Goal: Task Accomplishment & Management: Manage account settings

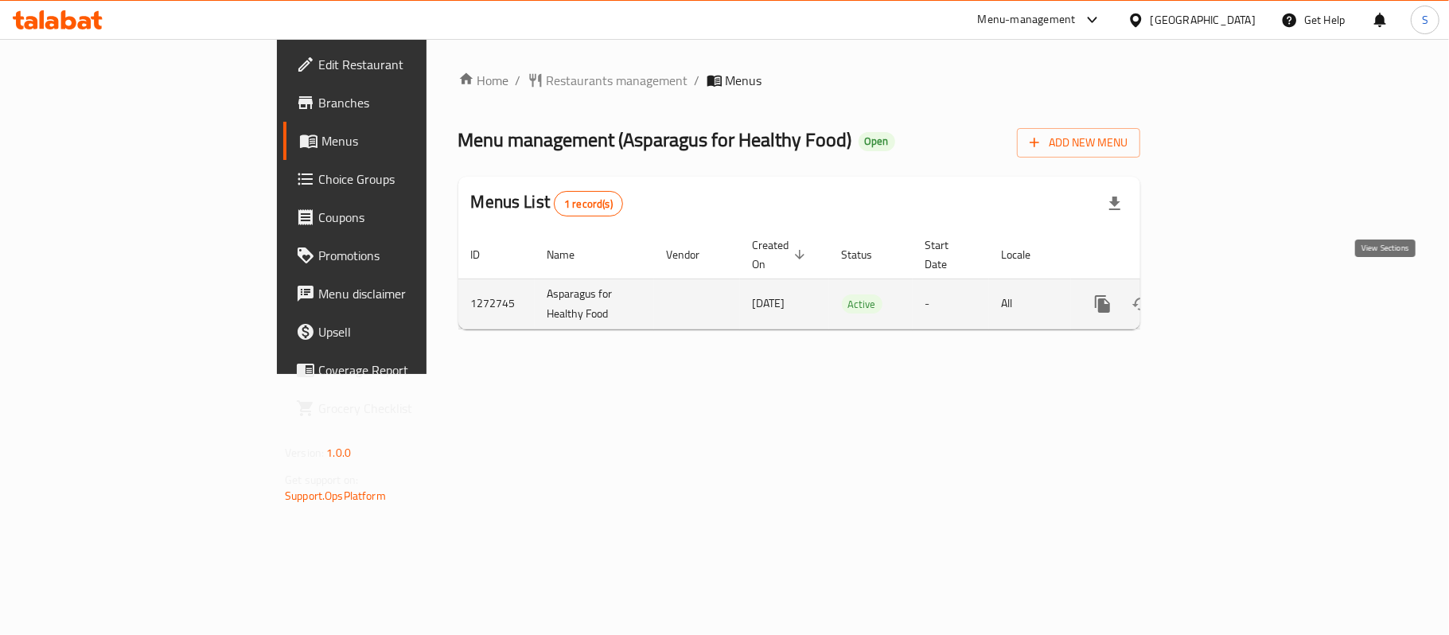
click at [1227, 294] on icon "enhanced table" at bounding box center [1217, 303] width 19 height 19
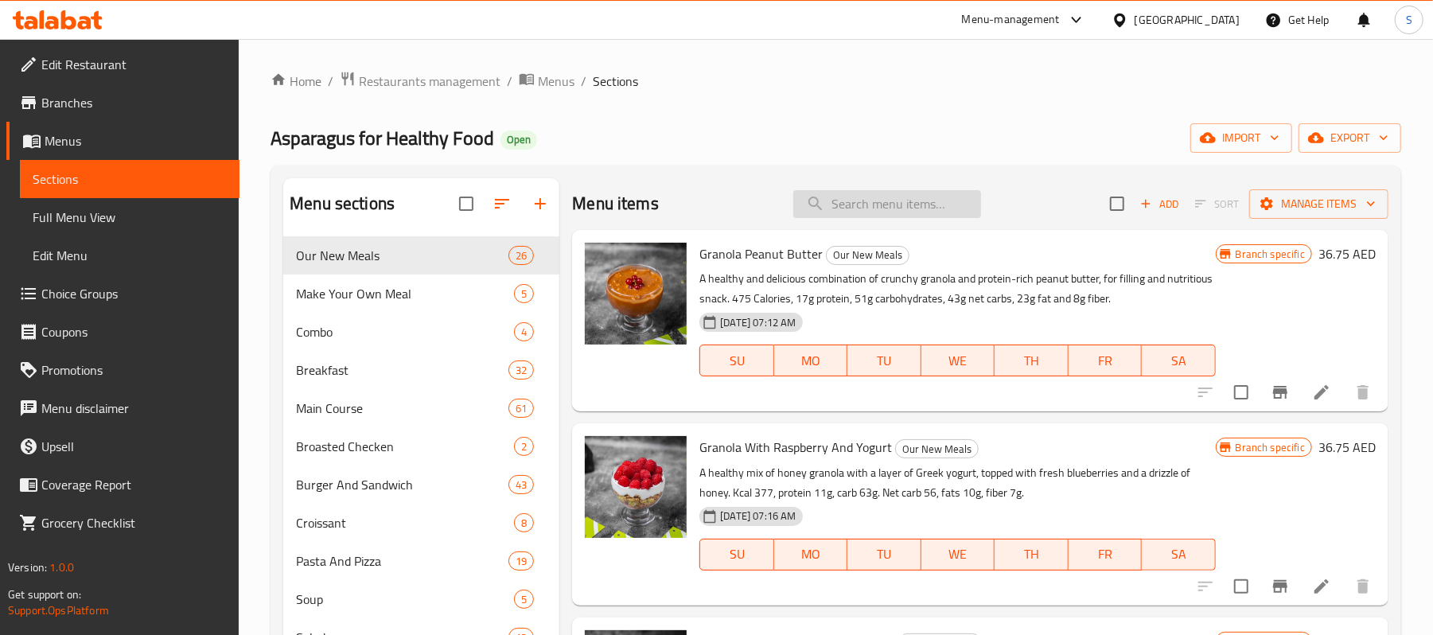
click at [868, 207] on input "search" at bounding box center [887, 204] width 188 height 28
paste input "Crispy Chicken Bacon"
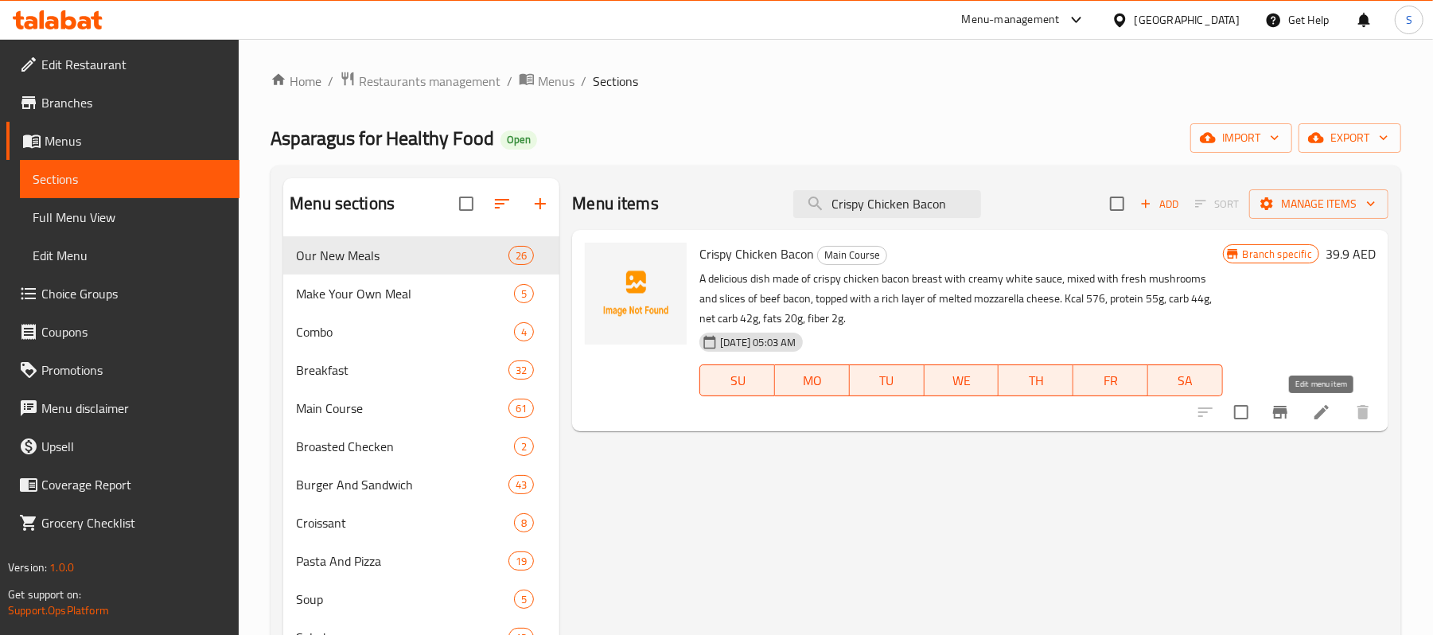
type input "Crispy Chicken Bacon"
click at [1324, 420] on icon at bounding box center [1321, 412] width 19 height 19
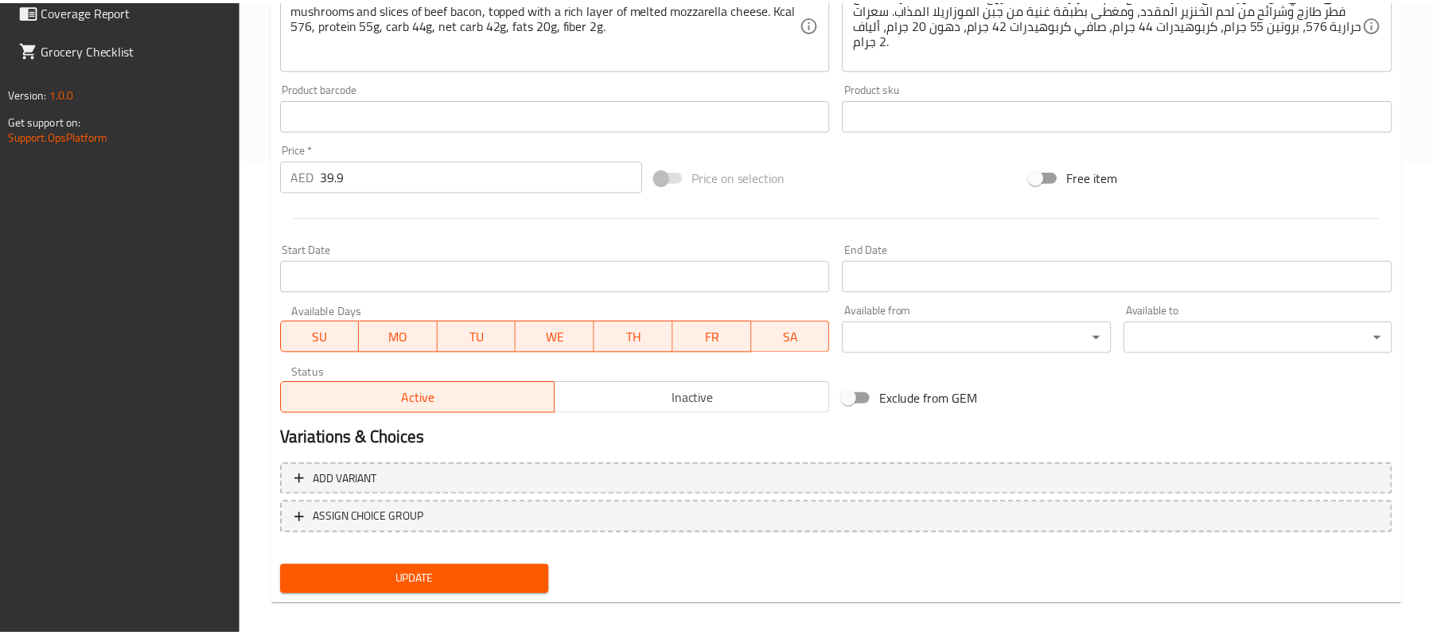
scroll to position [488, 0]
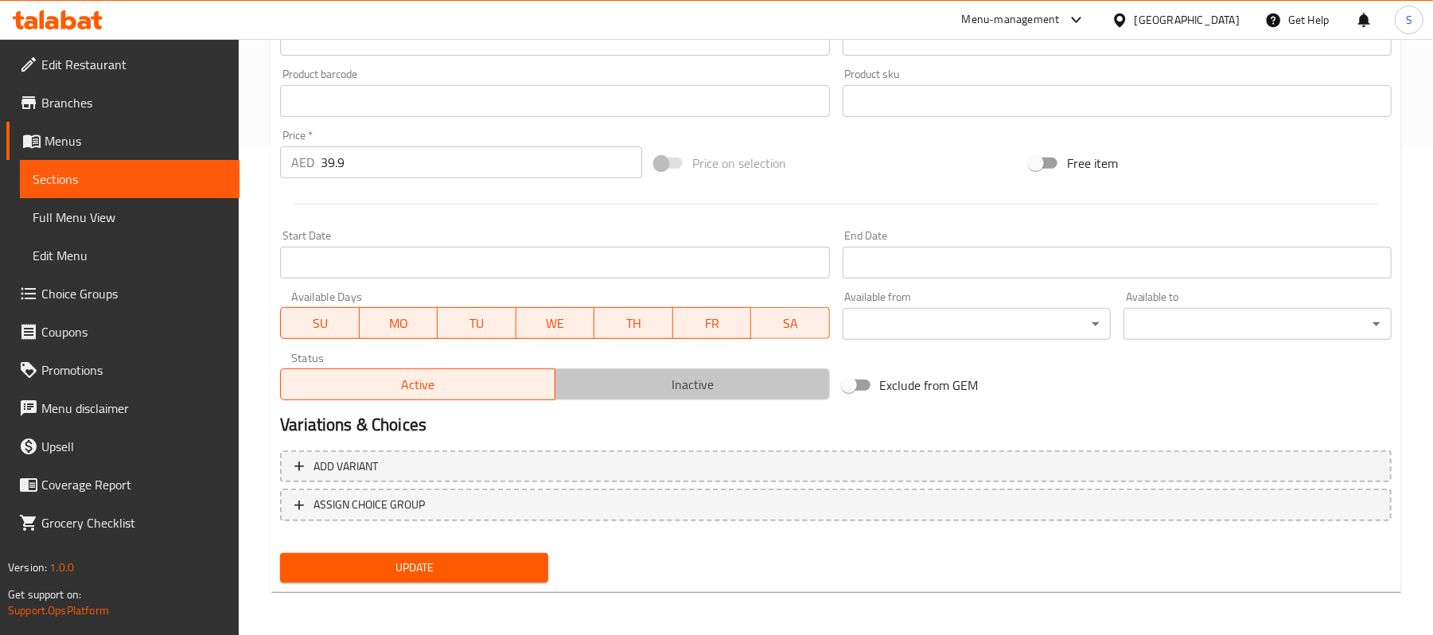
click at [714, 371] on button "Inactive" at bounding box center [692, 384] width 275 height 32
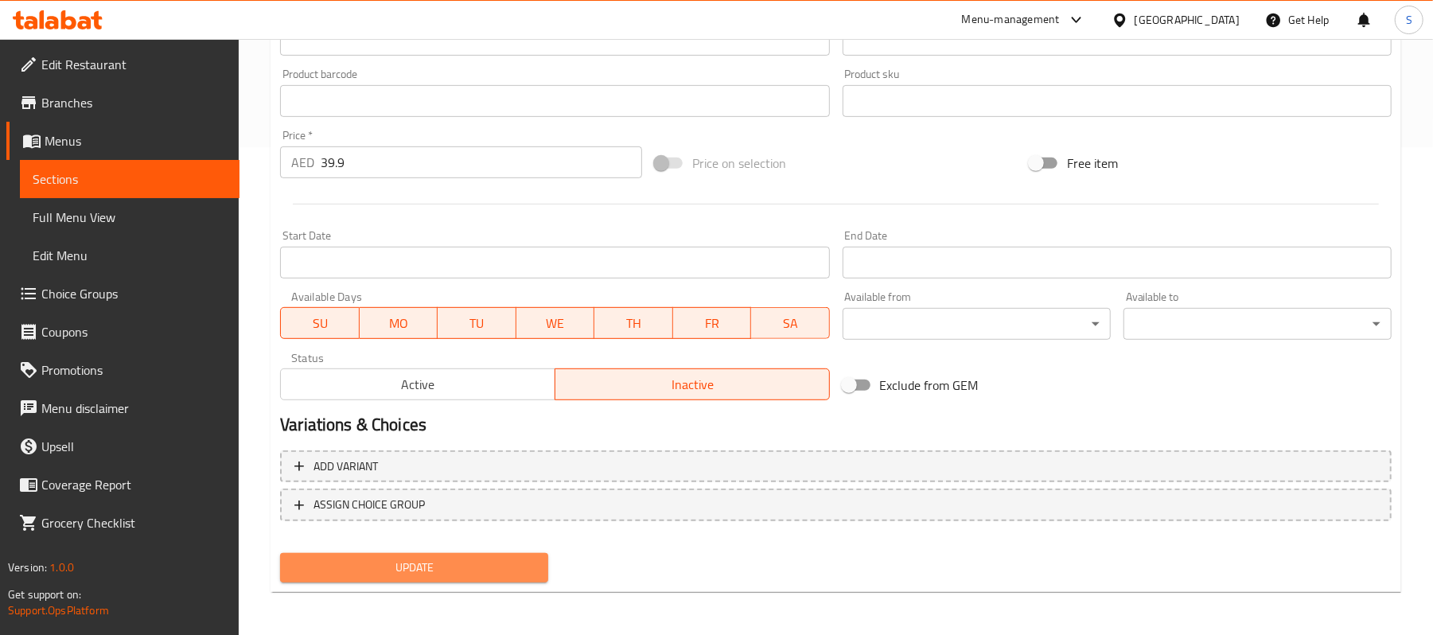
click at [368, 581] on button "Update" at bounding box center [414, 567] width 268 height 29
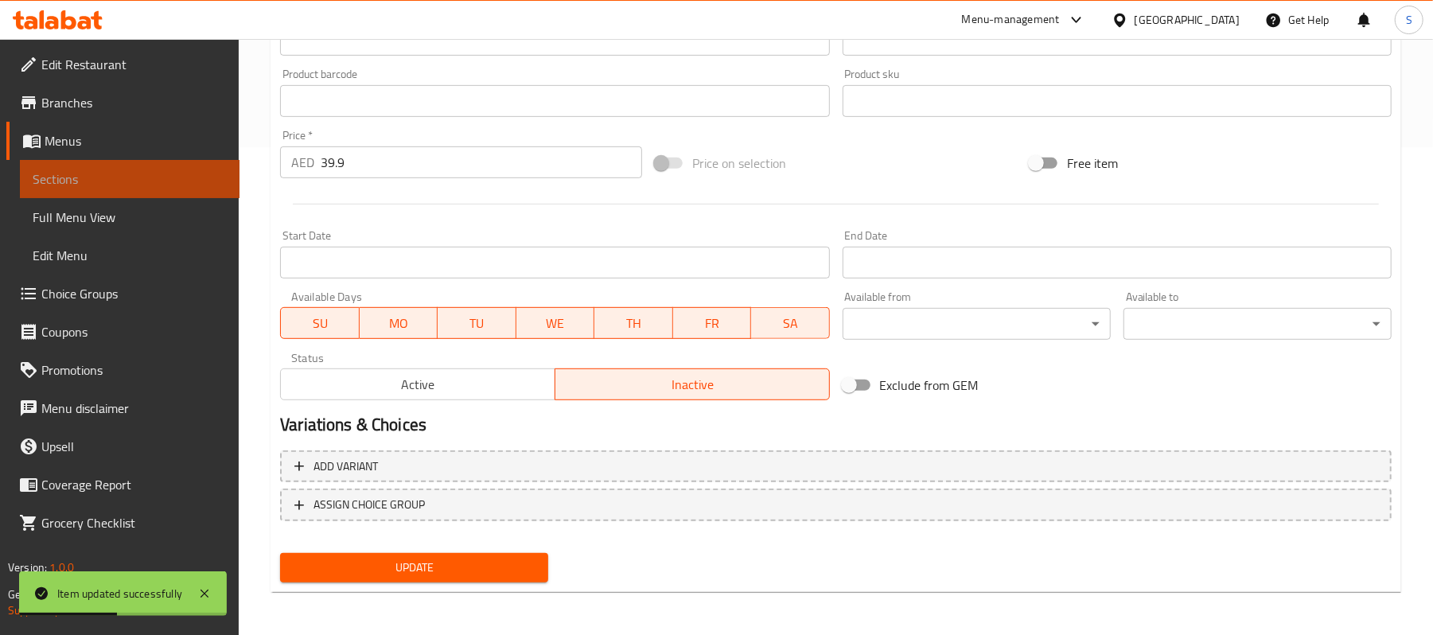
click at [89, 194] on link "Sections" at bounding box center [130, 179] width 220 height 38
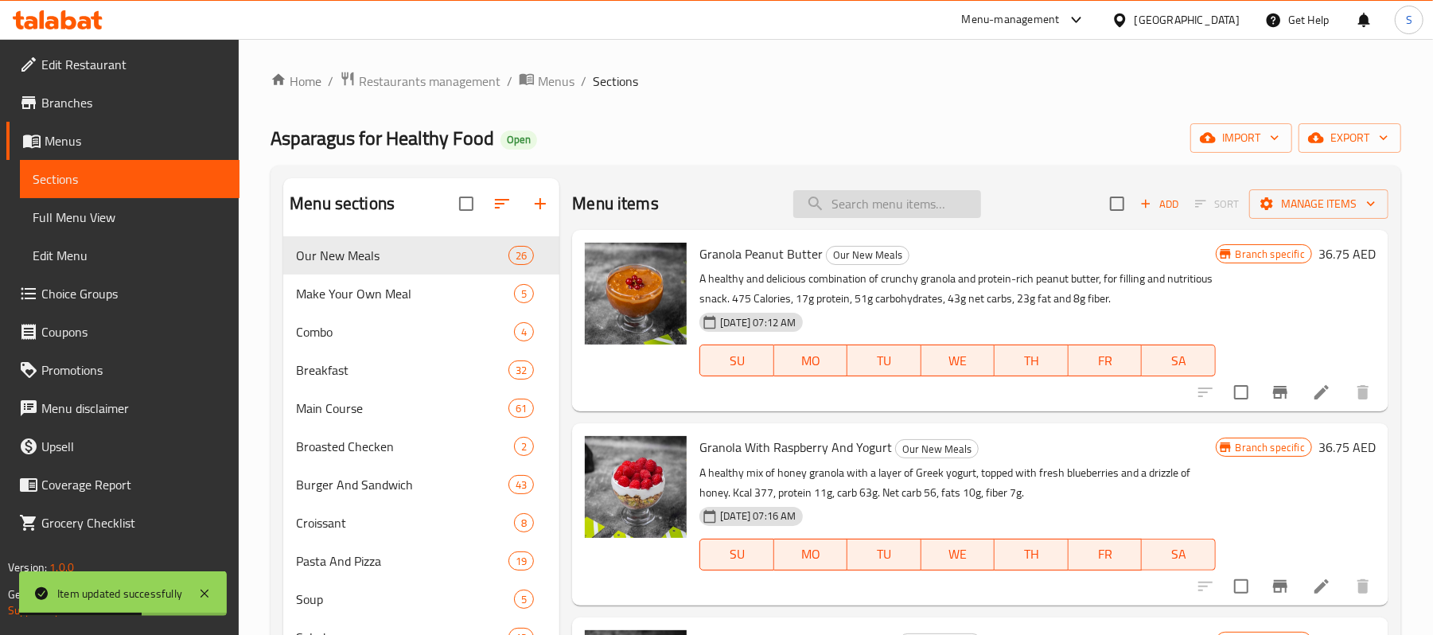
click at [949, 205] on input "search" at bounding box center [887, 204] width 188 height 28
paste input "Crispy Chicken Bacon"
type input "Crispy Chicken Bacon"
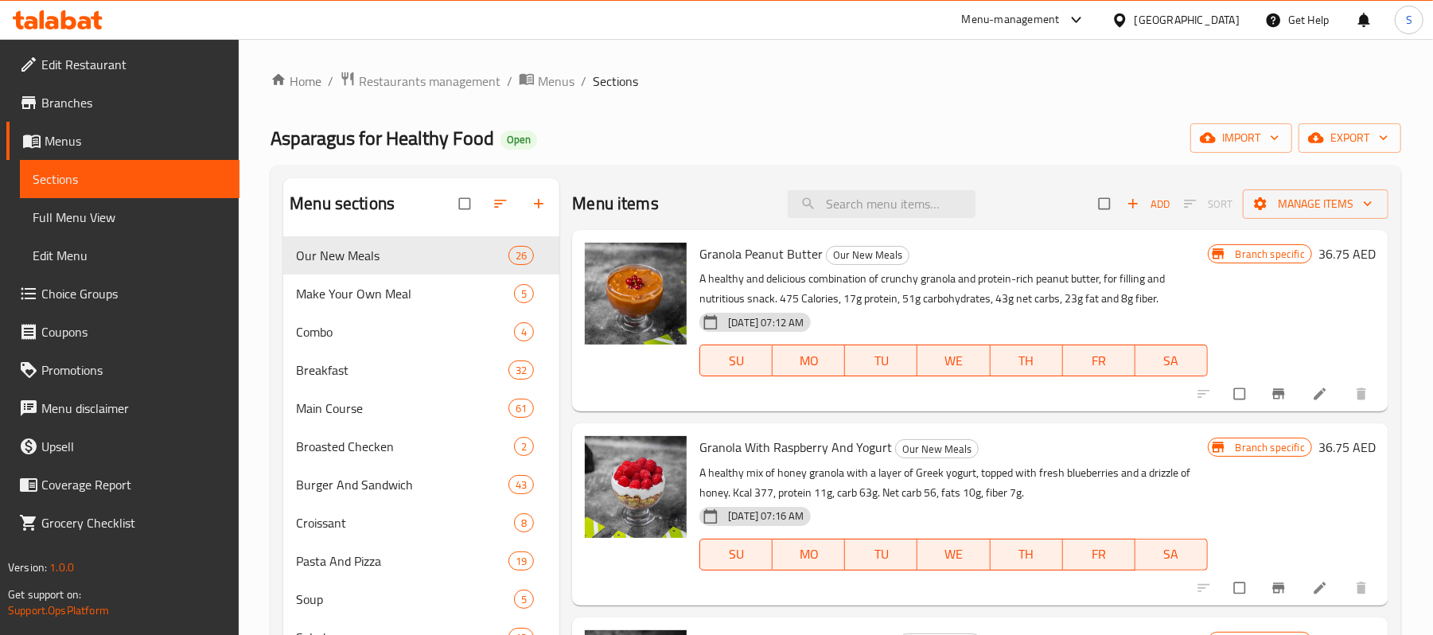
click at [946, 224] on div "Menu items Add Sort Manage items" at bounding box center [980, 204] width 817 height 52
click at [949, 208] on input "search" at bounding box center [882, 204] width 188 height 28
paste input "Crispy Chicken Bacon"
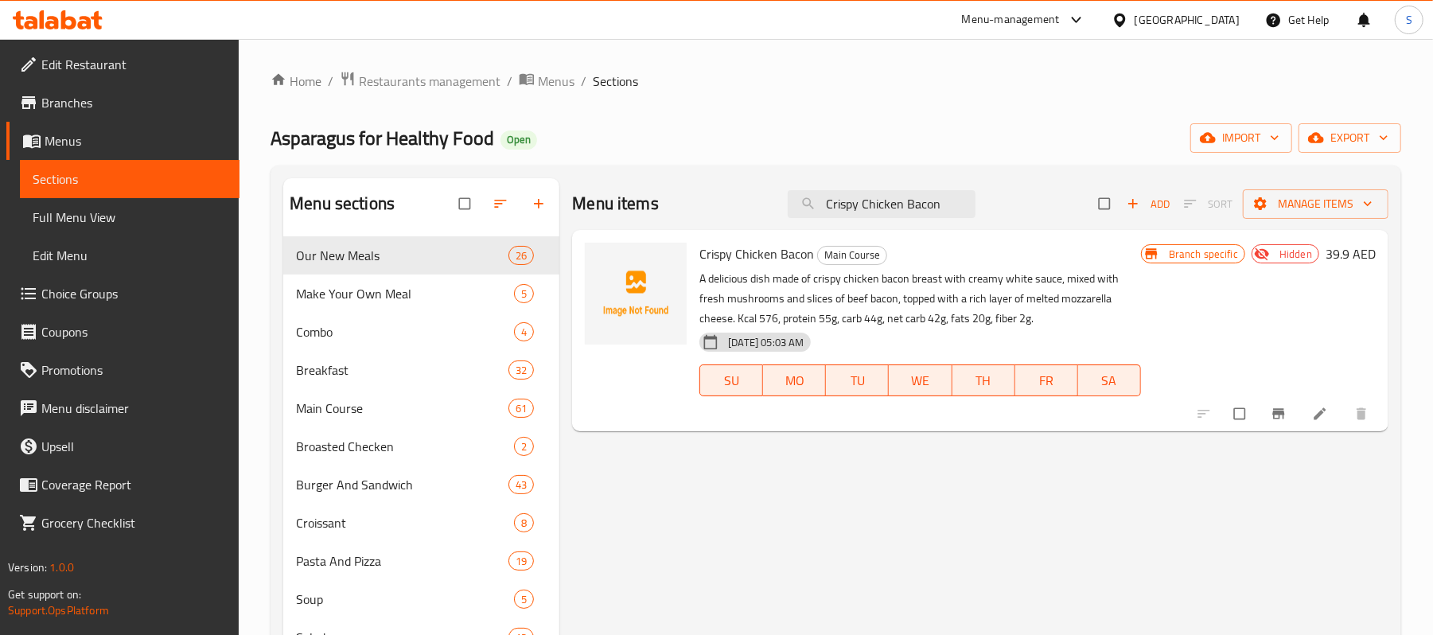
type input "Crispy Chicken Bacon"
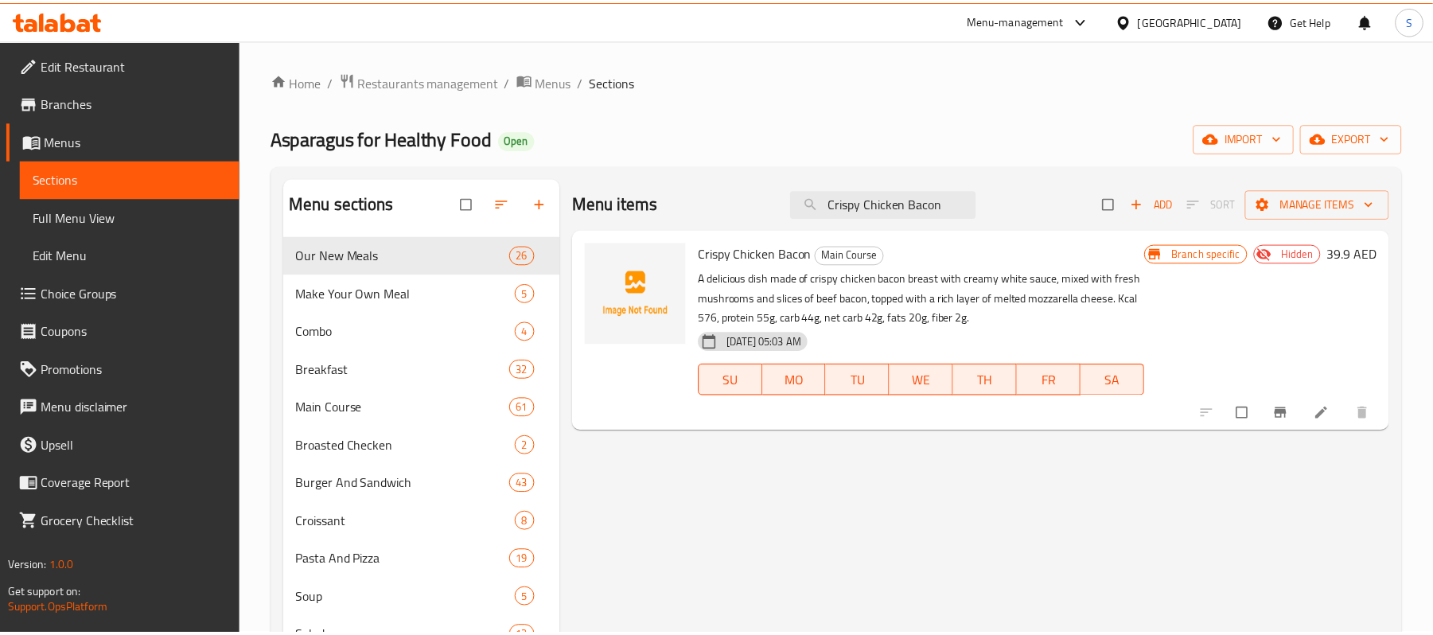
scroll to position [341, 0]
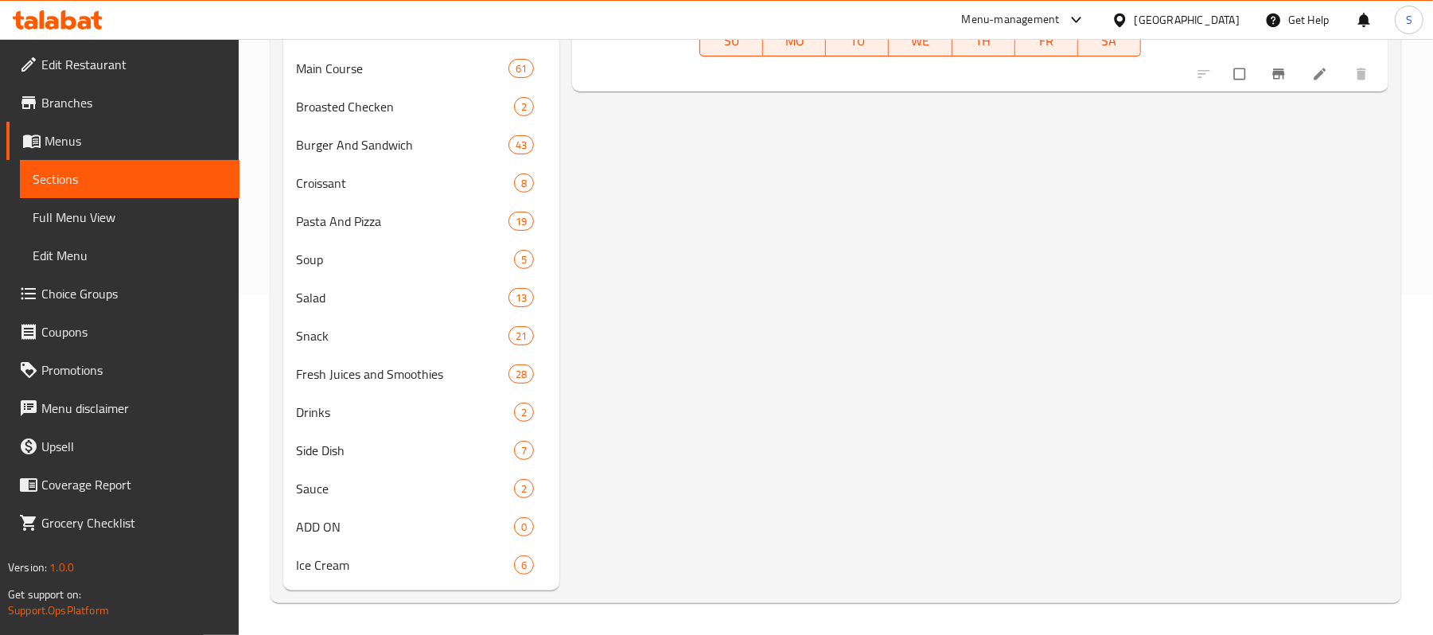
click at [664, 364] on div "Menu items Crispy Chicken Bacon Add Sort Manage items Crispy Chicken Bacon Main…" at bounding box center [974, 214] width 829 height 752
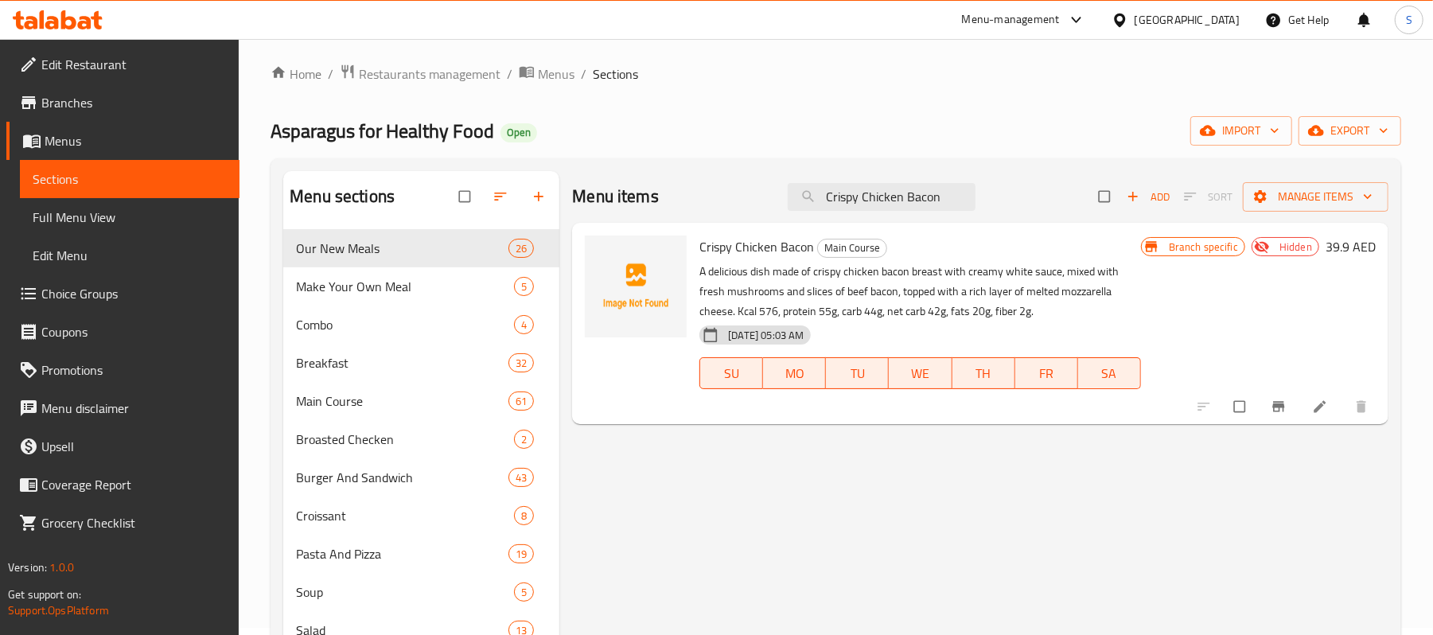
scroll to position [0, 0]
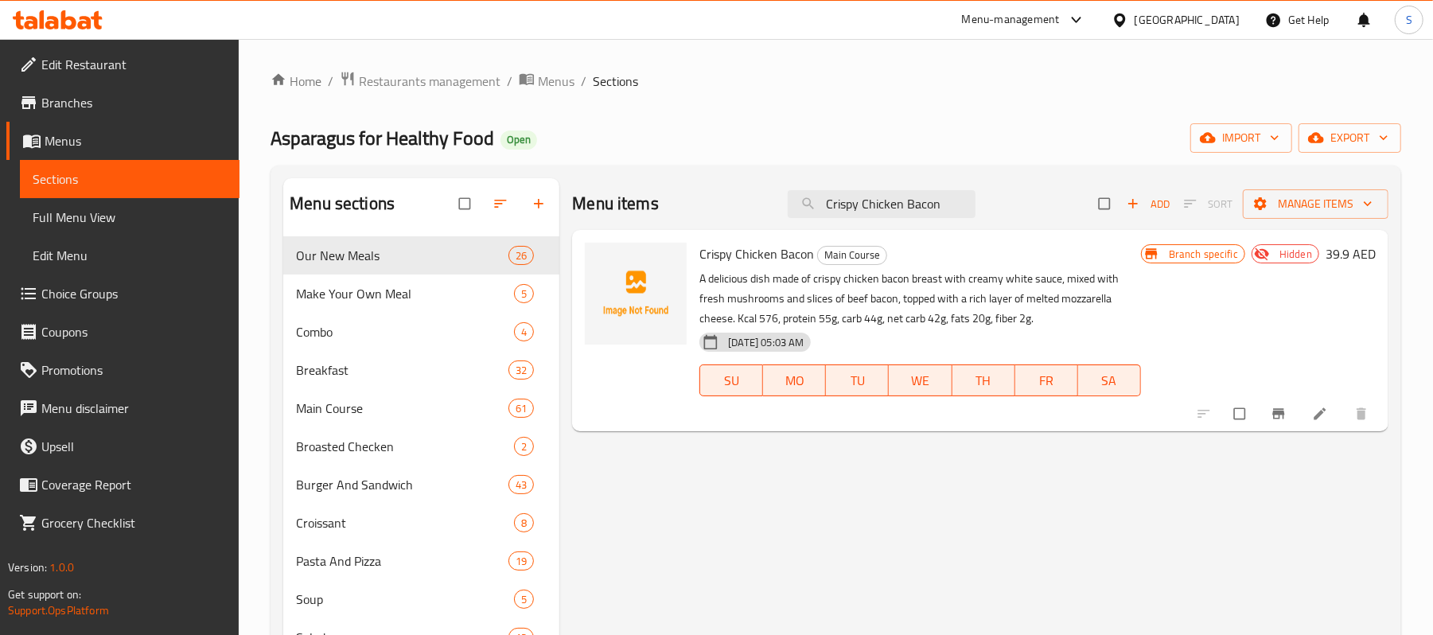
click at [753, 263] on span "Crispy Chicken Bacon" at bounding box center [757, 254] width 115 height 24
copy h6 "Crispy Chicken Bacon"
